Goal: Transaction & Acquisition: Book appointment/travel/reservation

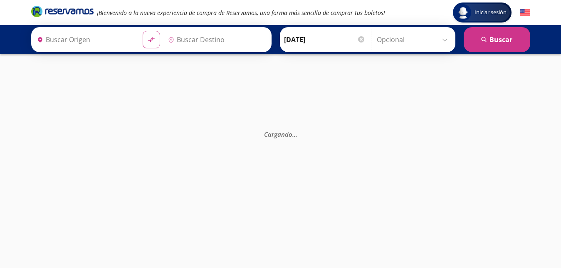
type input "[GEOGRAPHIC_DATA], [GEOGRAPHIC_DATA]"
type input "Central Tepotzotlan, [GEOGRAPHIC_DATA]"
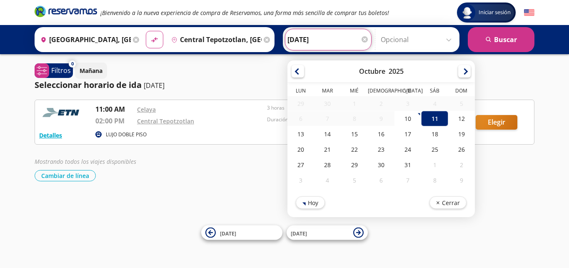
click at [303, 41] on input "[DATE]" at bounding box center [328, 39] width 82 height 21
click at [459, 119] on div "12" at bounding box center [461, 118] width 27 height 15
type input "[DATE]"
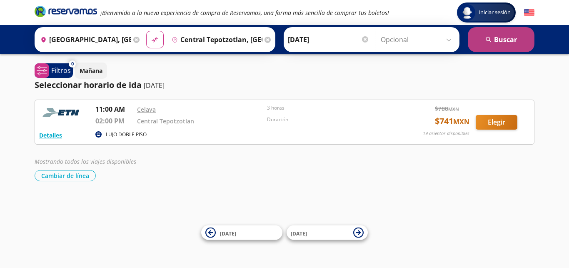
click at [499, 44] on button "search [GEOGRAPHIC_DATA]" at bounding box center [500, 39] width 67 height 25
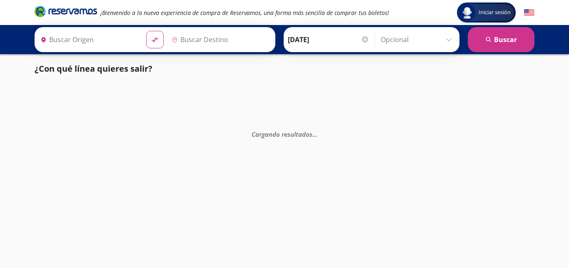
type input "[GEOGRAPHIC_DATA], [GEOGRAPHIC_DATA]"
type input "Central Tepotzotlan, [GEOGRAPHIC_DATA]"
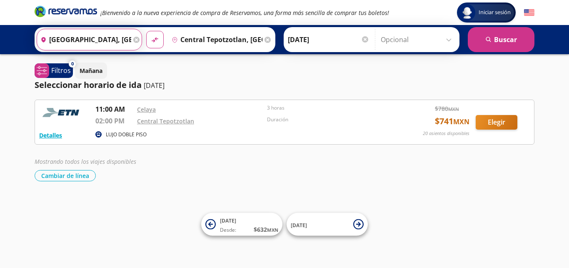
click at [102, 43] on input "[GEOGRAPHIC_DATA], [GEOGRAPHIC_DATA]" at bounding box center [84, 39] width 94 height 21
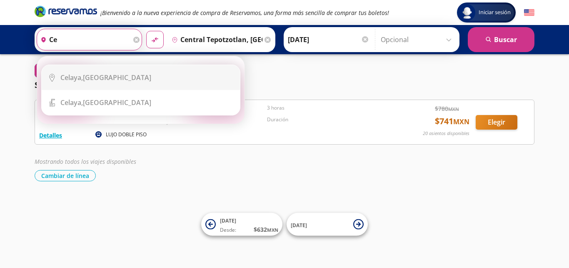
type input "c"
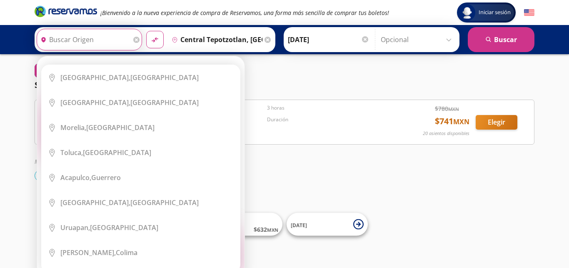
type input "q"
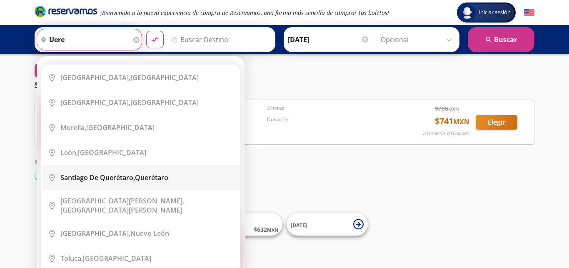
click at [104, 179] on b "Santiago de Querétaro," at bounding box center [97, 177] width 75 height 9
type input "[PERSON_NAME] de Querétaro, [GEOGRAPHIC_DATA]"
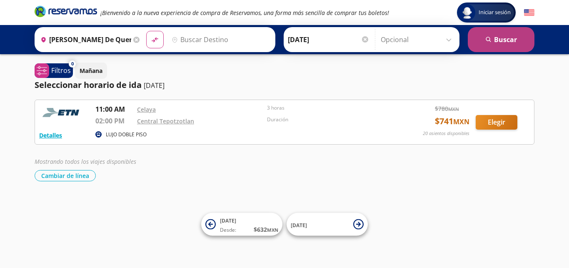
click at [502, 44] on button "search [GEOGRAPHIC_DATA]" at bounding box center [500, 39] width 67 height 25
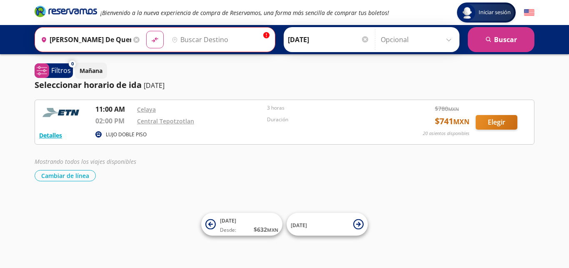
click at [191, 46] on input "Destino" at bounding box center [219, 39] width 102 height 21
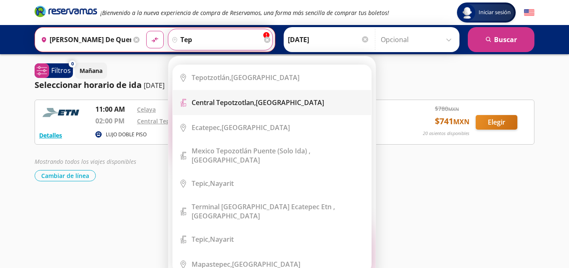
click at [227, 106] on b "Central Tepotzotlan," at bounding box center [223, 102] width 64 height 9
type input "Central Tepotzotlan, [GEOGRAPHIC_DATA]"
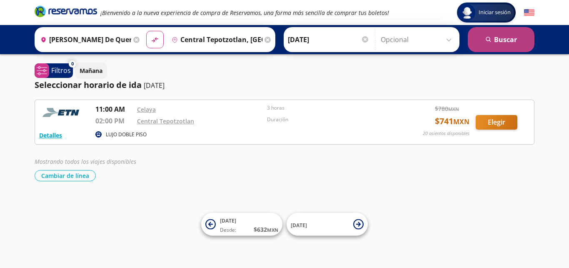
click at [495, 35] on button "search [GEOGRAPHIC_DATA]" at bounding box center [500, 39] width 67 height 25
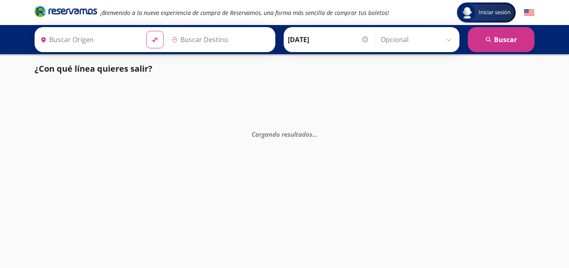
type input "[PERSON_NAME] de Querétaro, [GEOGRAPHIC_DATA]"
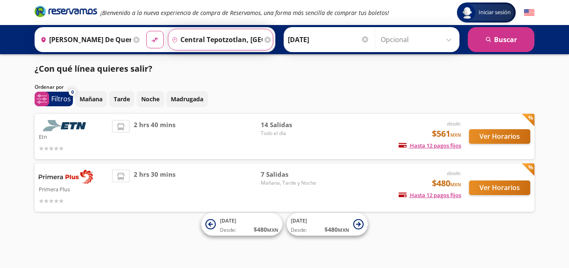
click at [206, 40] on input "Central Tepotzotlan, [GEOGRAPHIC_DATA]" at bounding box center [215, 39] width 94 height 21
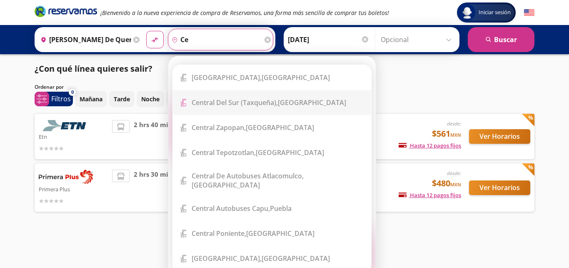
type input "c"
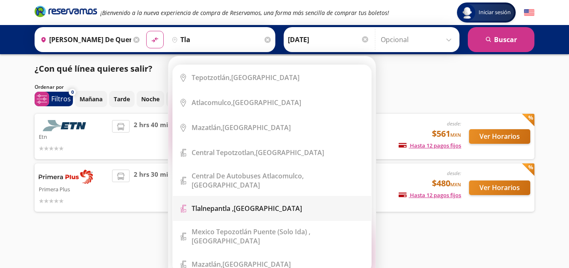
click at [251, 204] on div "Tlalnepantla , [GEOGRAPHIC_DATA]" at bounding box center [246, 208] width 110 height 9
type input "Tlalnepantla , [GEOGRAPHIC_DATA]"
